Goal: Navigation & Orientation: Find specific page/section

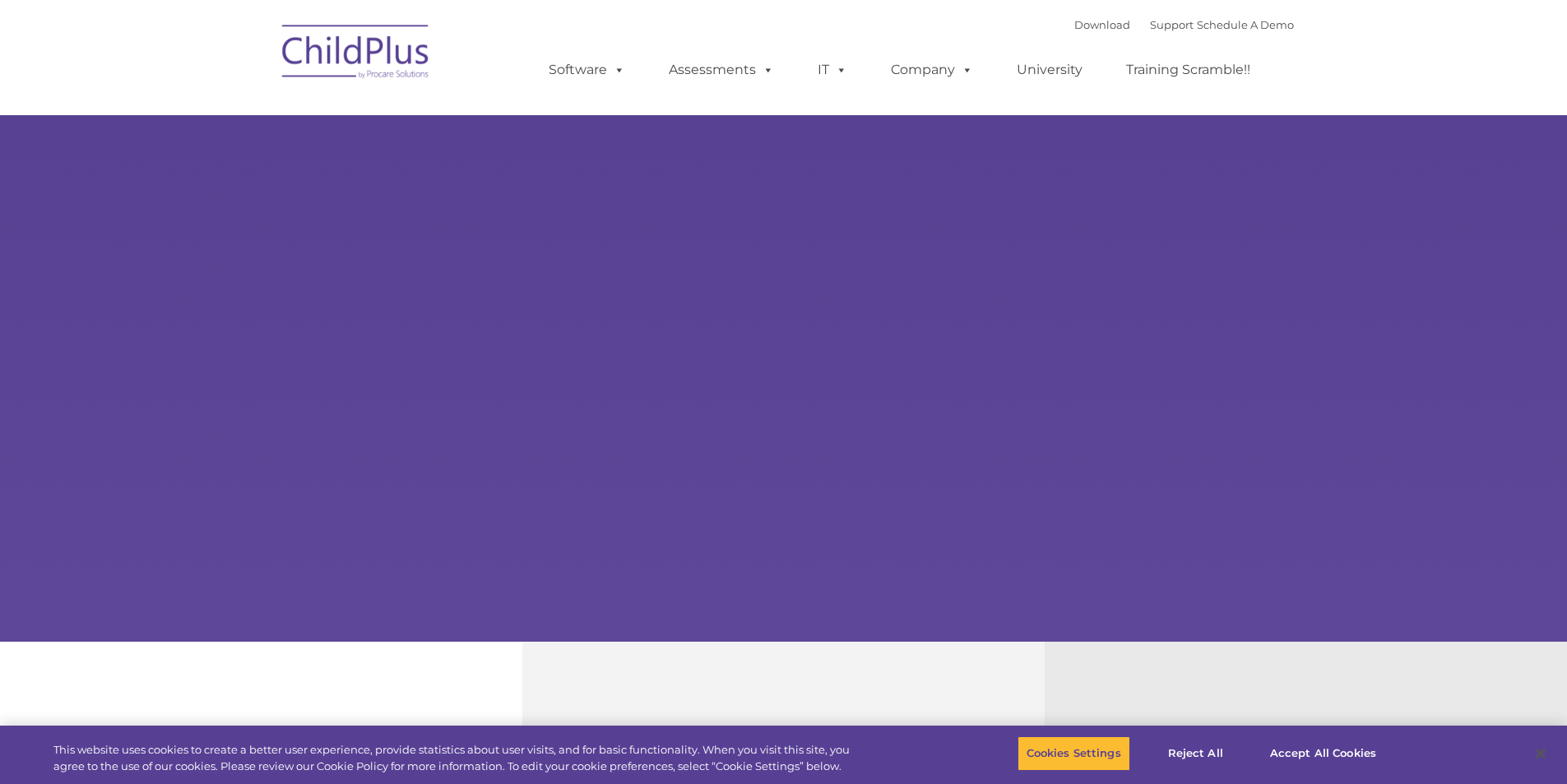
type input ""
select select "MEDIUM"
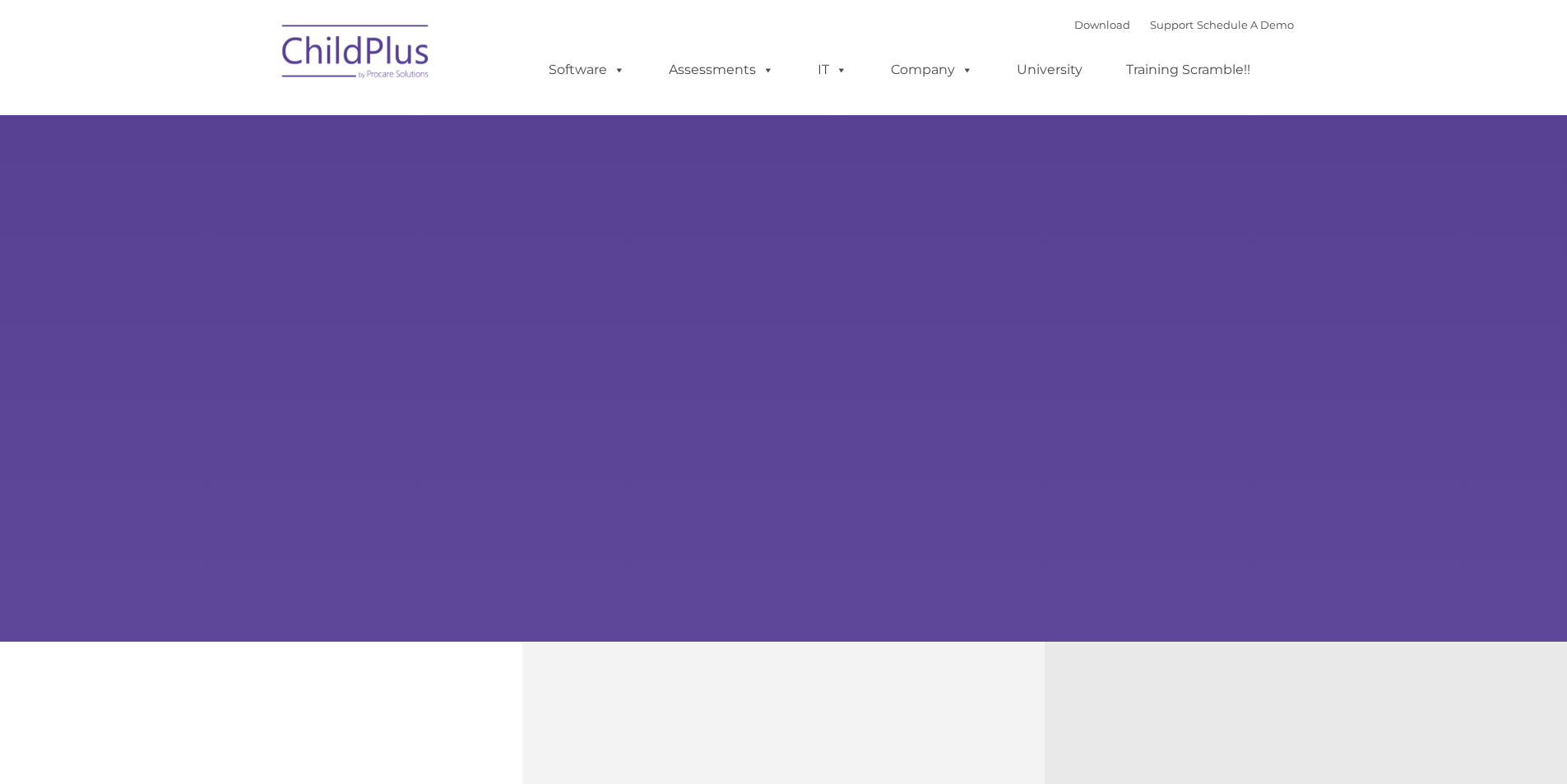
type input ""
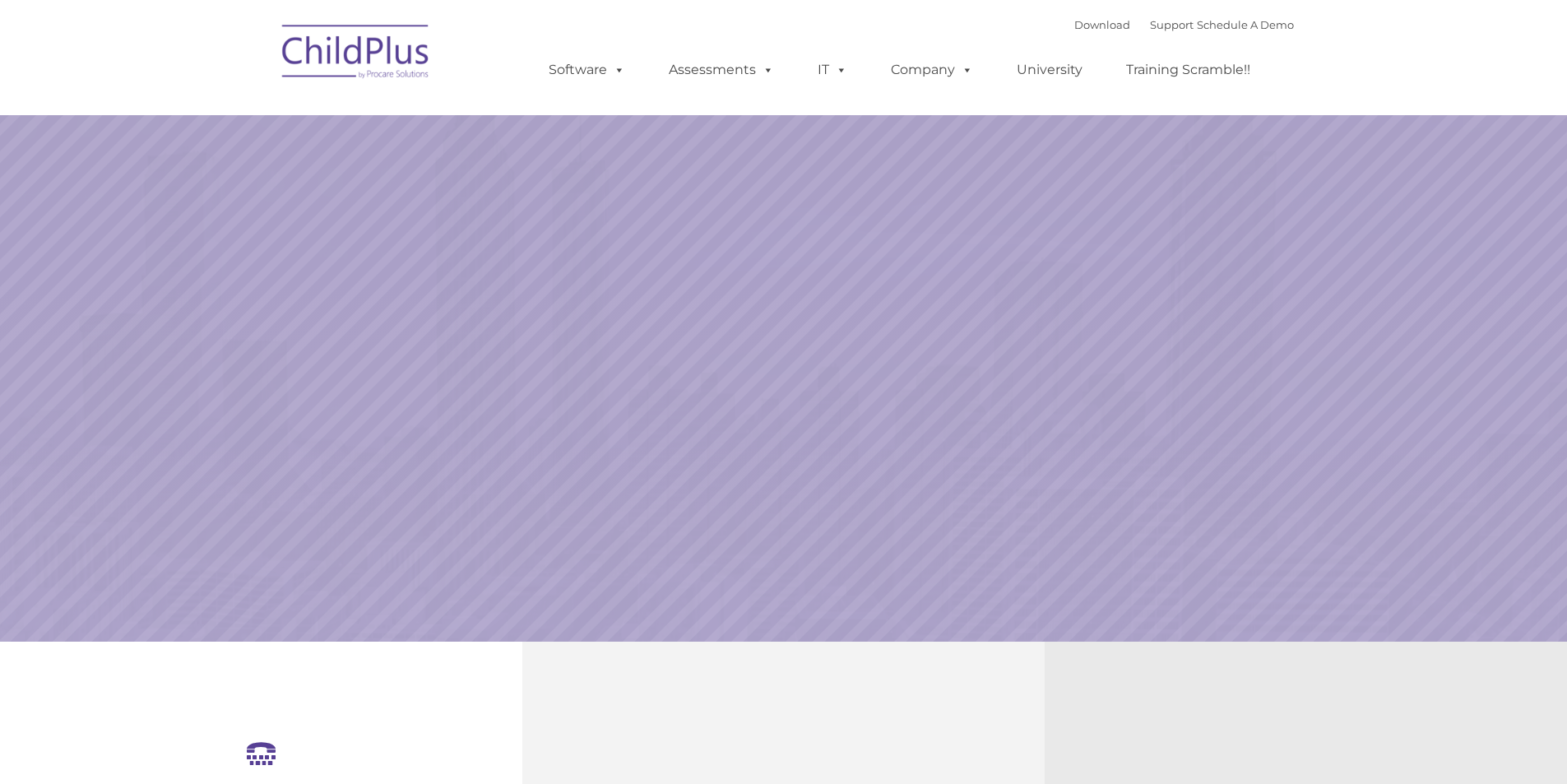
select select "MEDIUM"
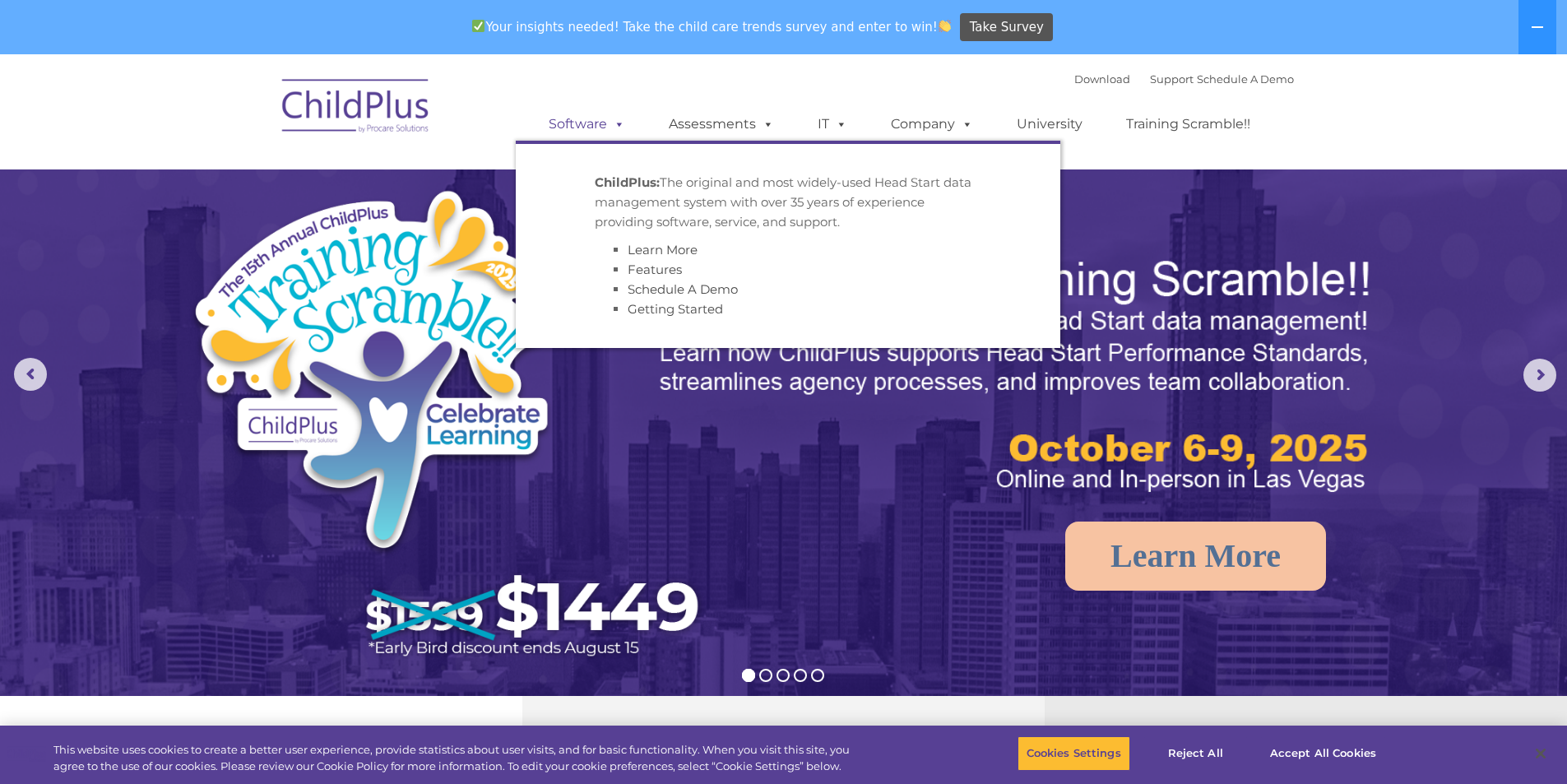
click at [622, 124] on span at bounding box center [616, 124] width 18 height 16
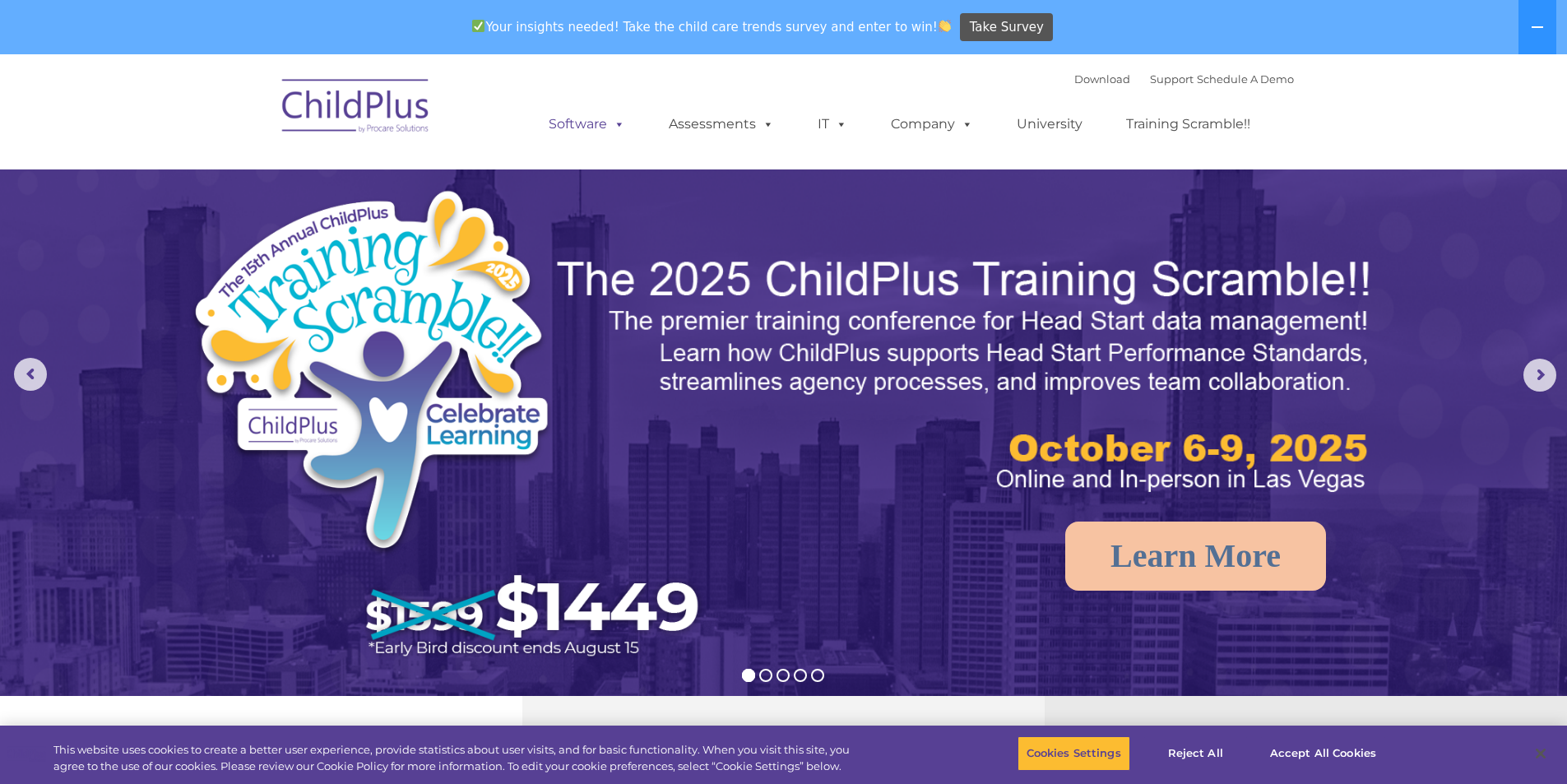
click at [622, 124] on span at bounding box center [616, 124] width 18 height 16
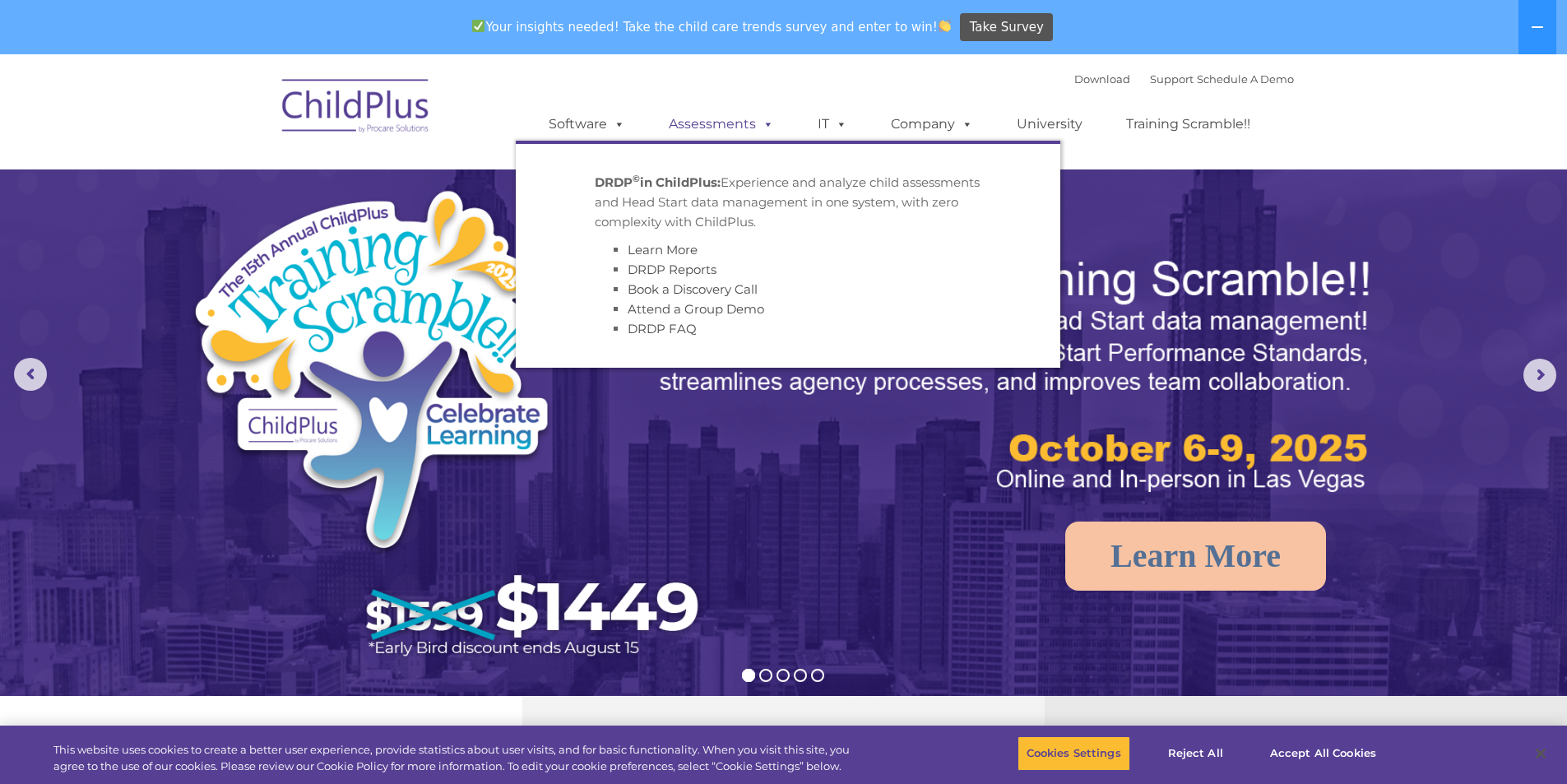
click at [766, 119] on span at bounding box center [765, 124] width 18 height 16
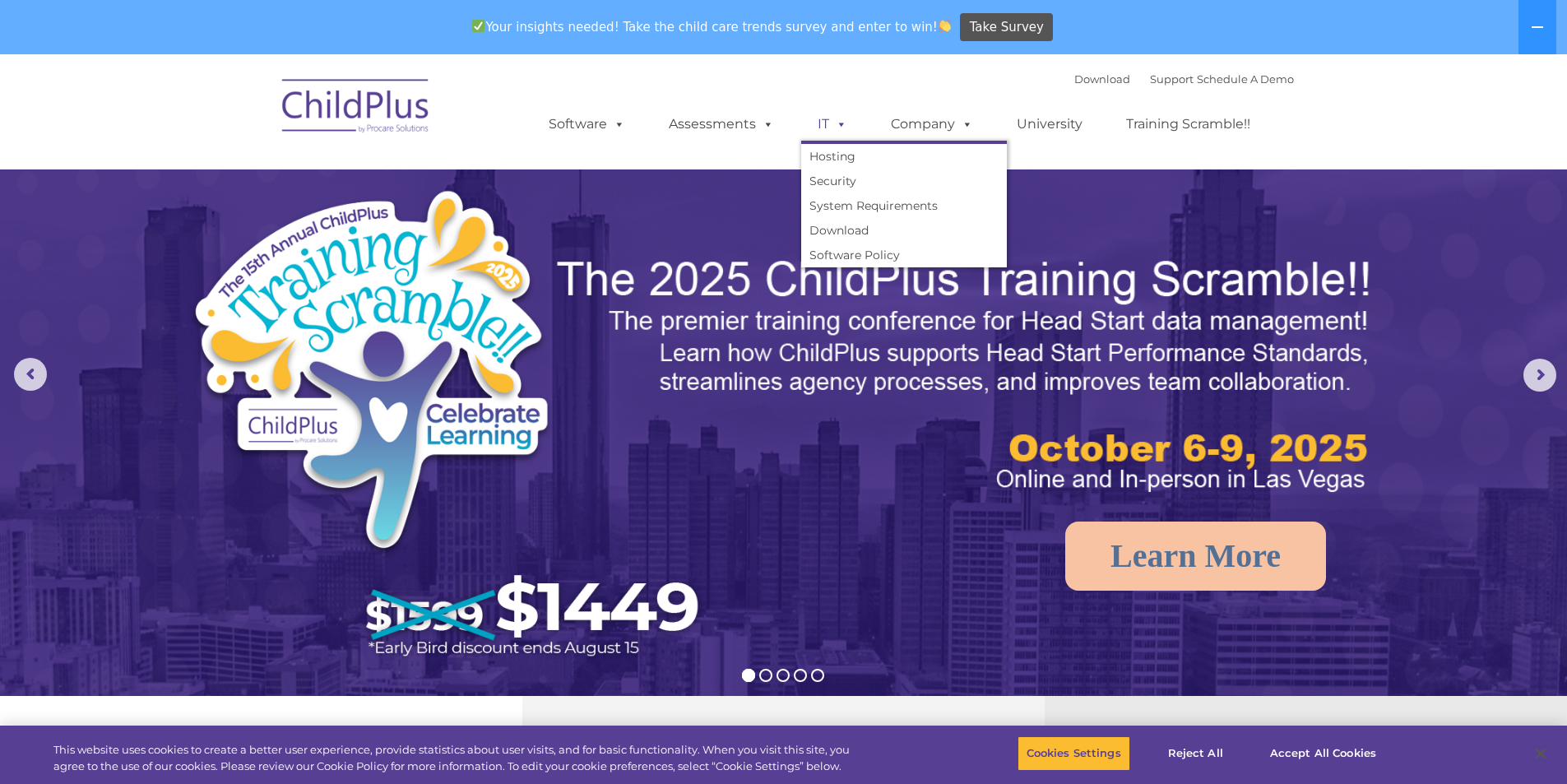
click at [844, 121] on span at bounding box center [839, 124] width 18 height 16
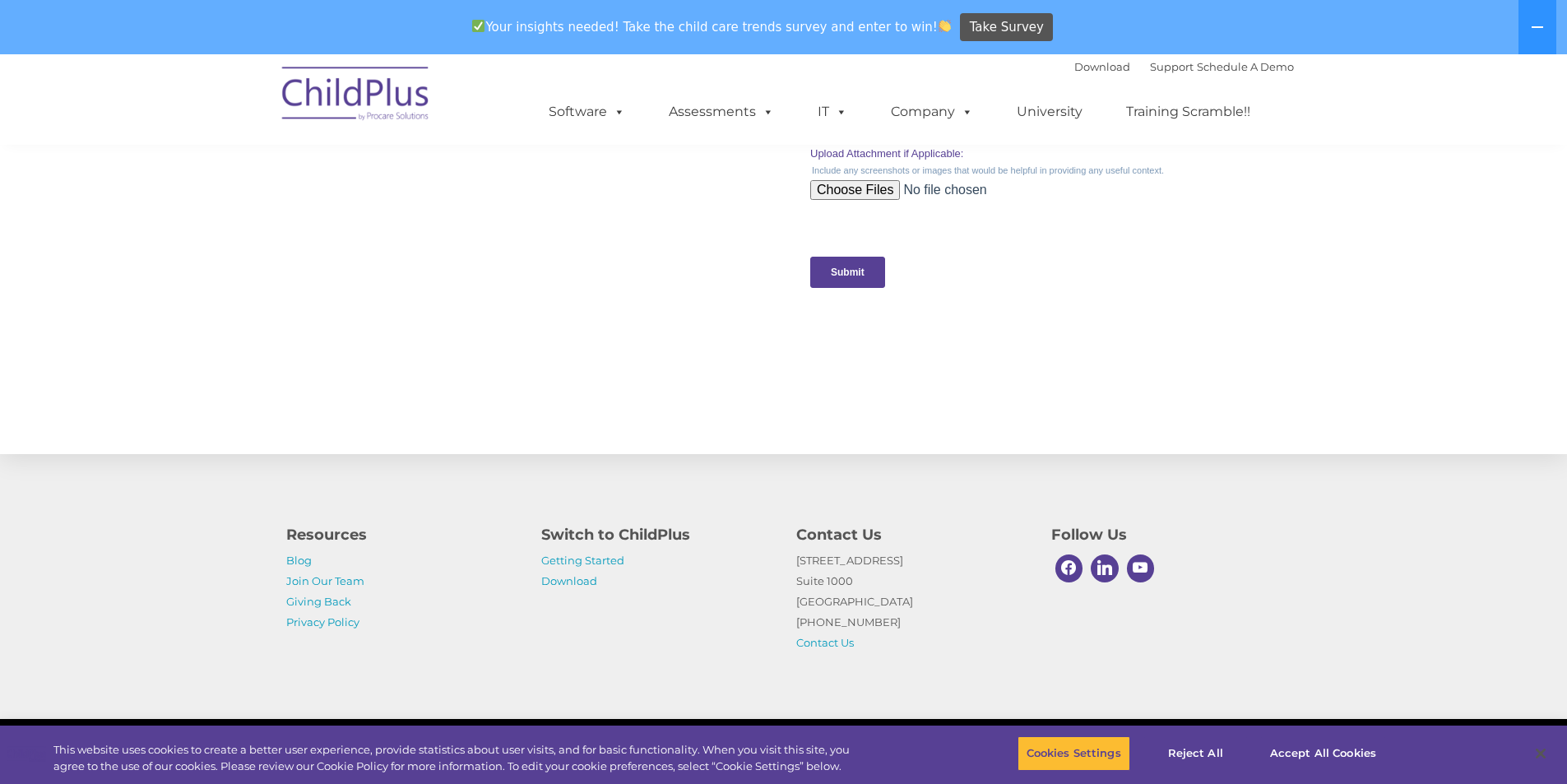
scroll to position [1618, 0]
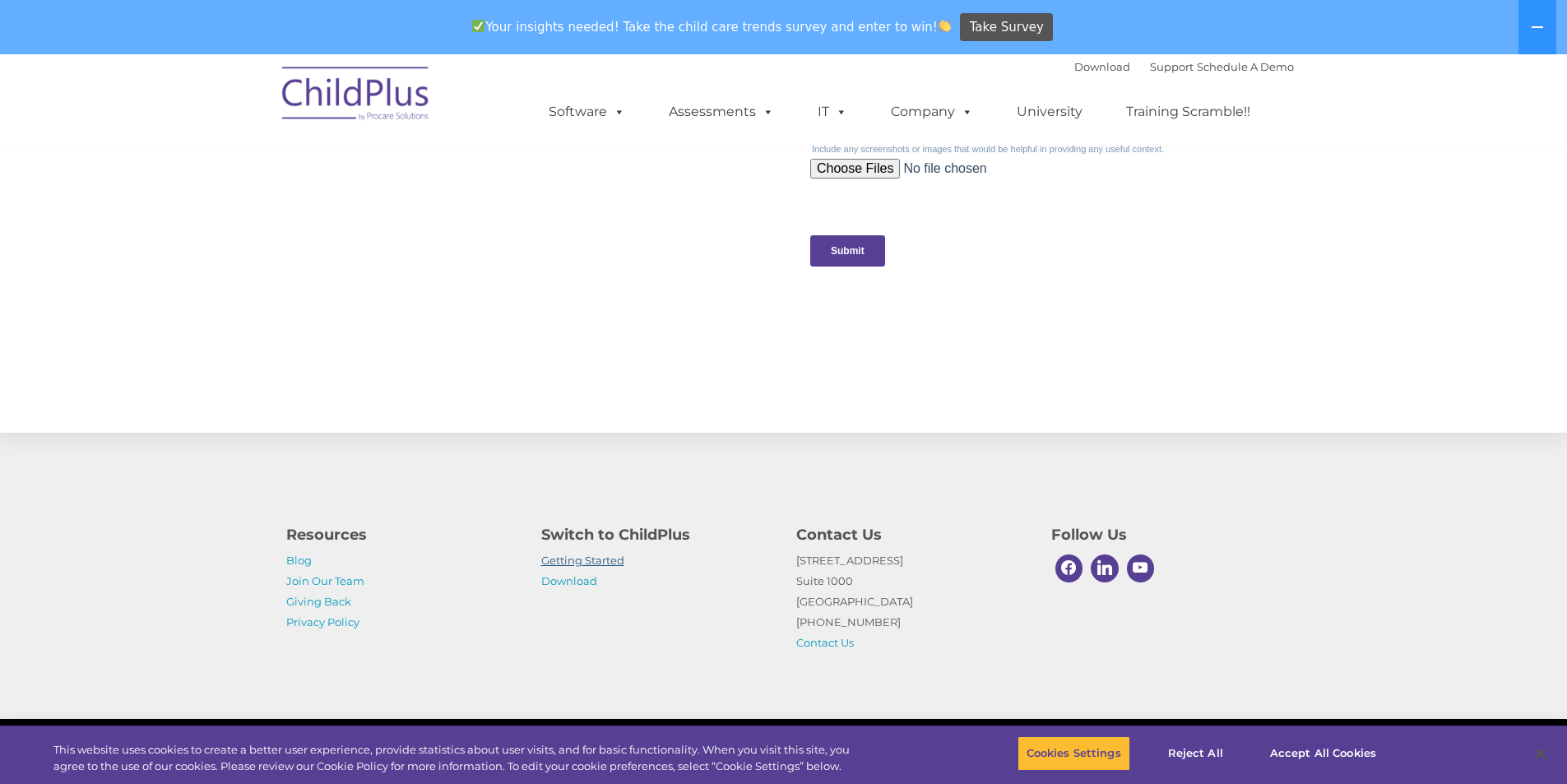
click at [609, 560] on link "Getting Started" at bounding box center [583, 560] width 83 height 13
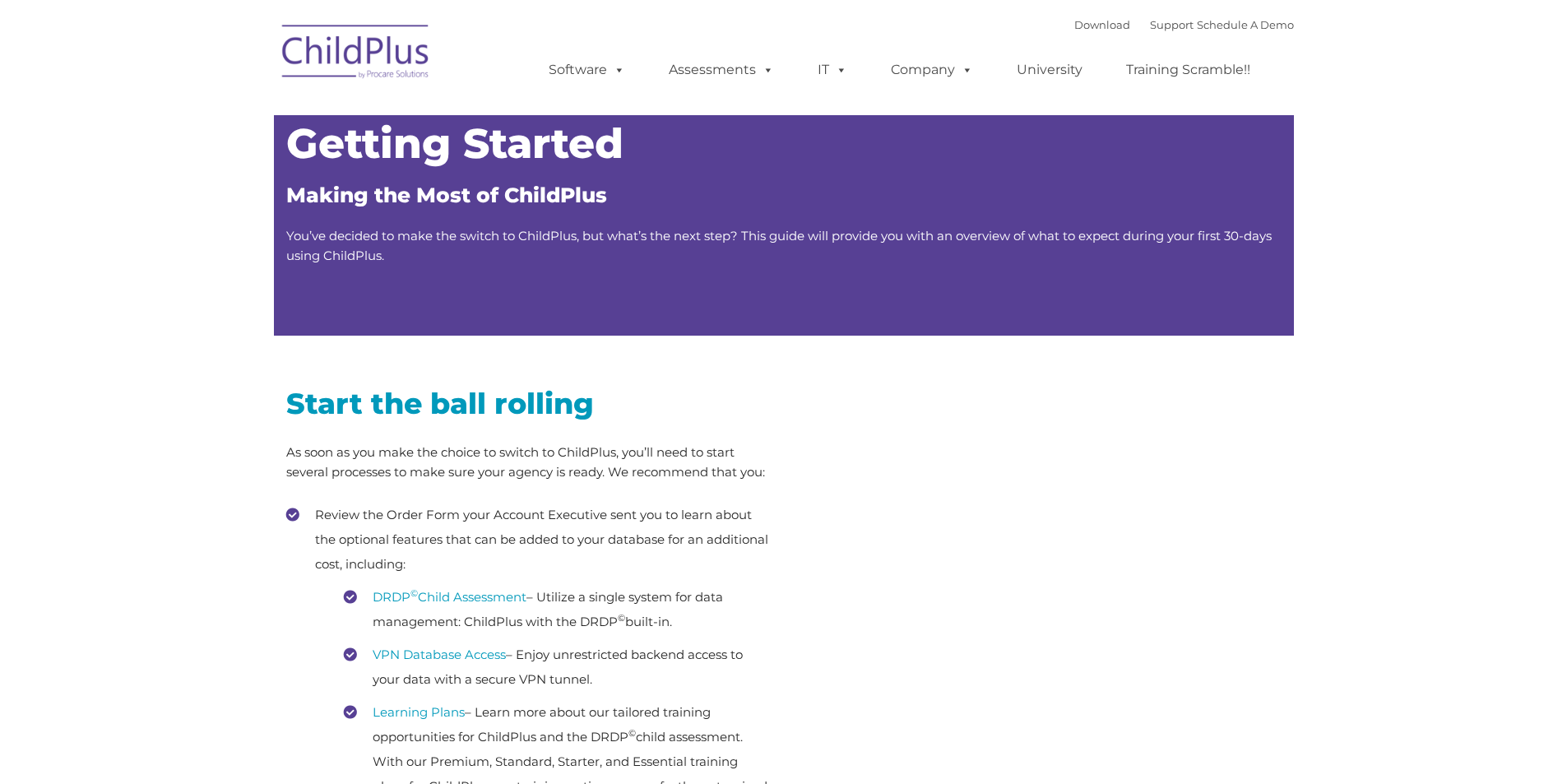
type input ""
